Goal: Find specific page/section: Find specific page/section

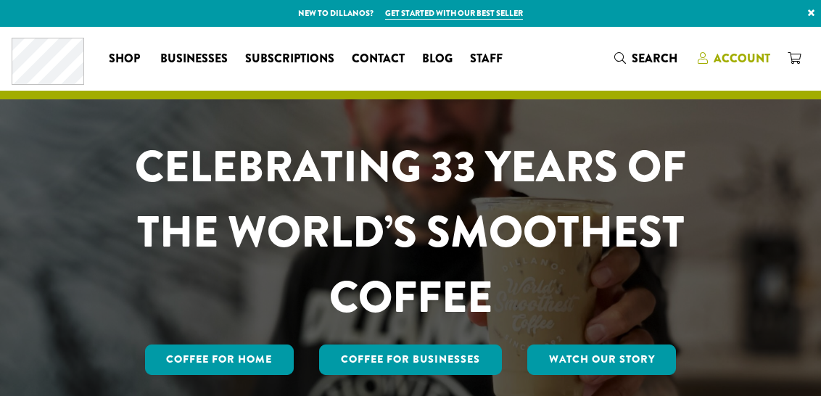
click at [758, 57] on span "Account" at bounding box center [742, 58] width 57 height 17
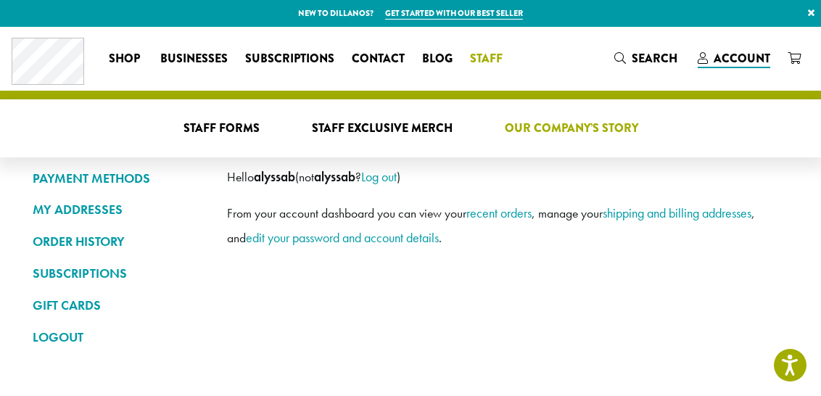
click at [497, 67] on li "Staff Staff Forms Staff Exclusive Merch Our Company’s Story" at bounding box center [487, 58] width 53 height 23
click at [224, 125] on span "Staff Forms" at bounding box center [221, 129] width 76 height 18
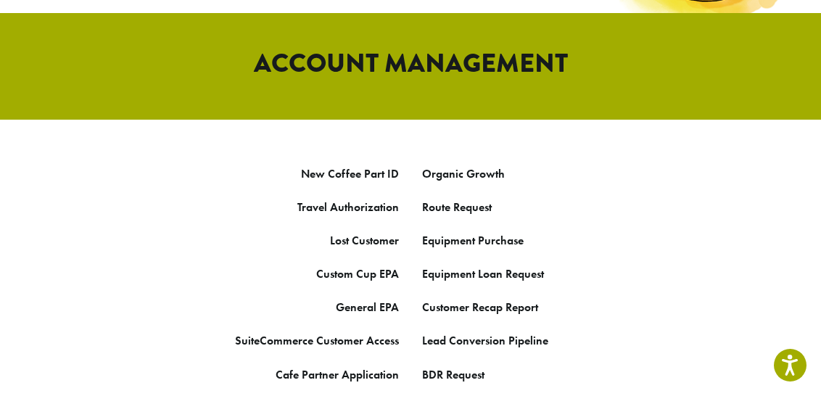
scroll to position [829, 0]
